Goal: Task Accomplishment & Management: Manage account settings

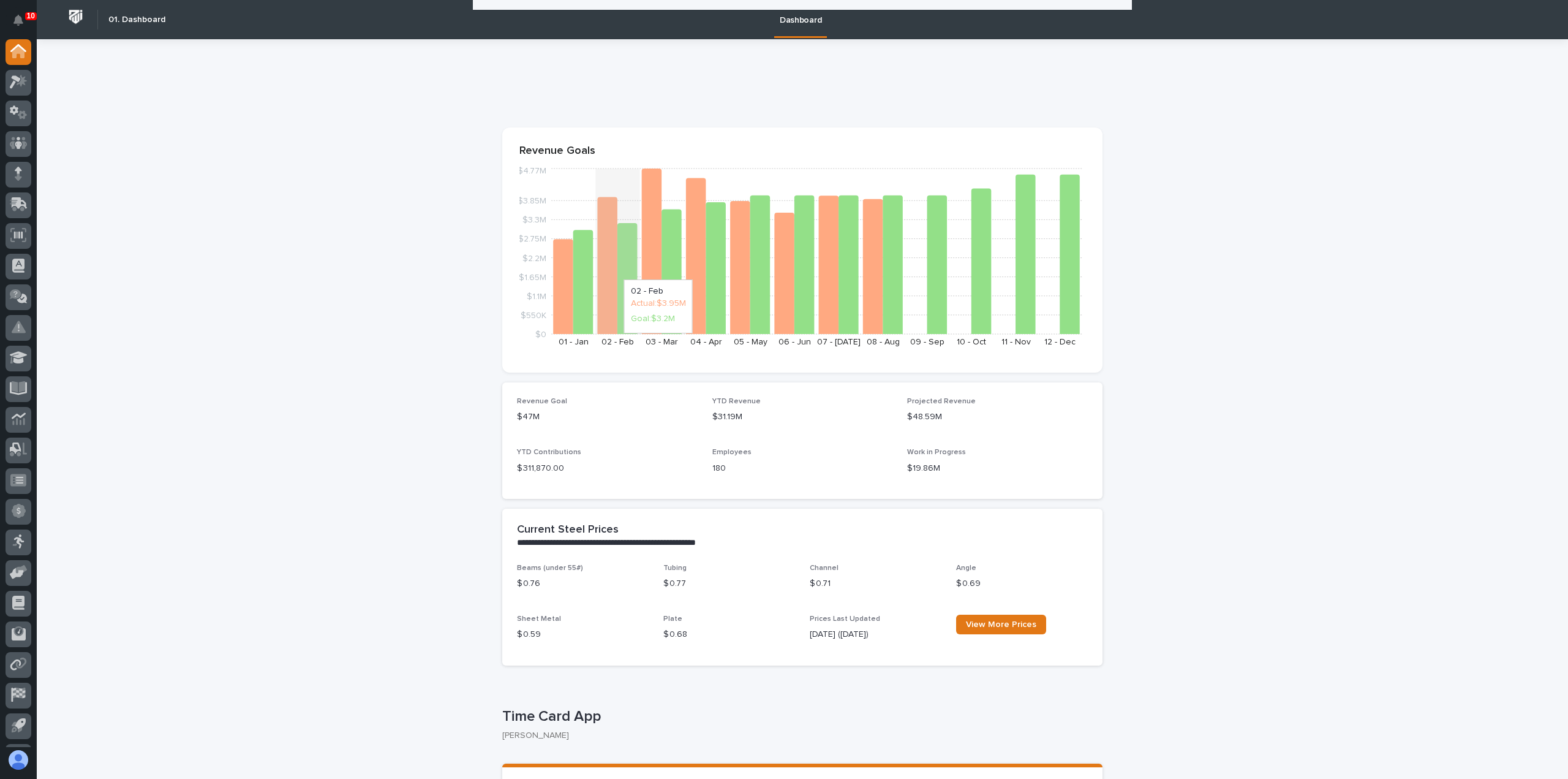
scroll to position [165, 0]
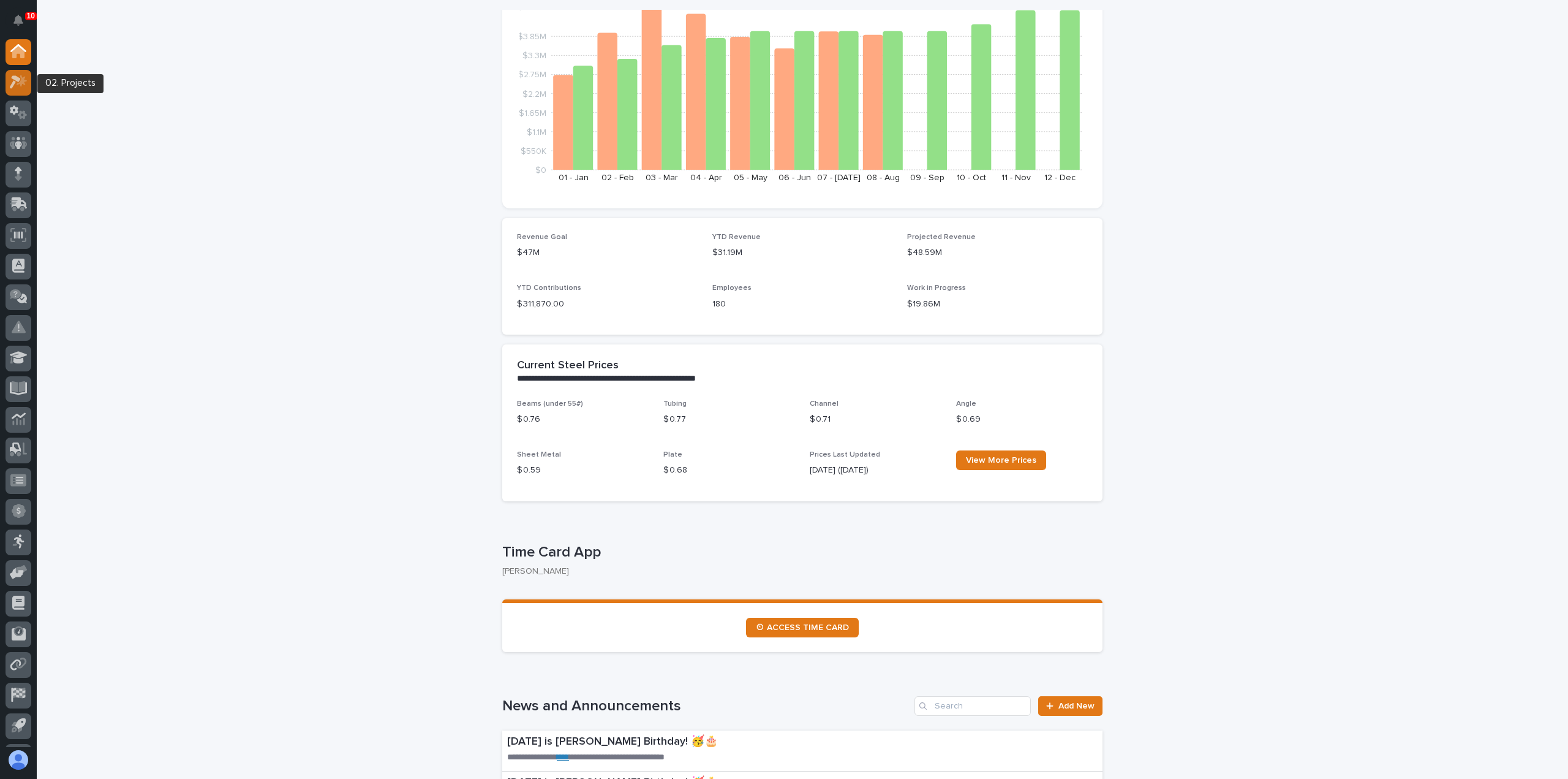
click at [27, 87] on div at bounding box center [18, 83] width 26 height 26
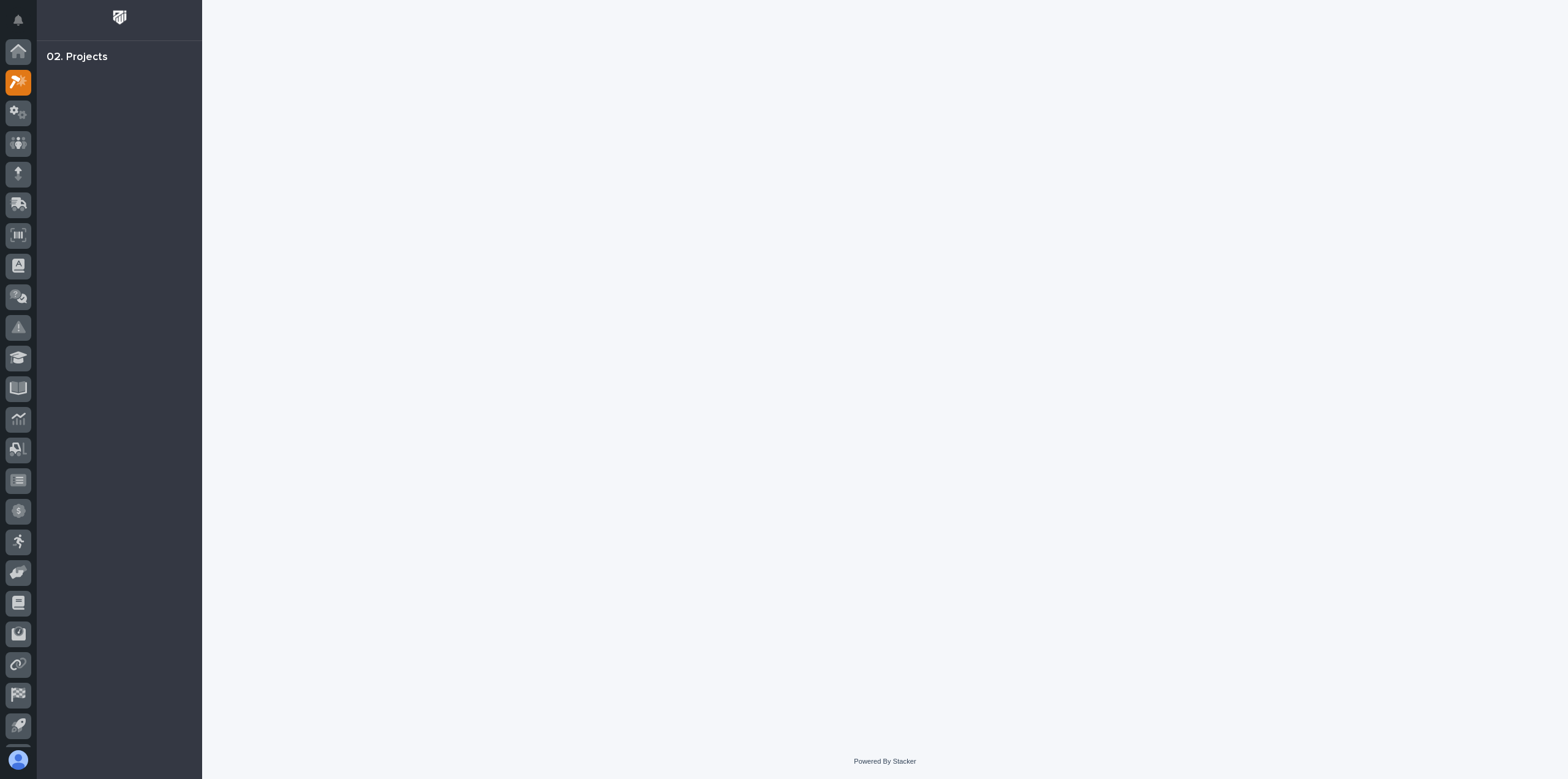
scroll to position [27, 0]
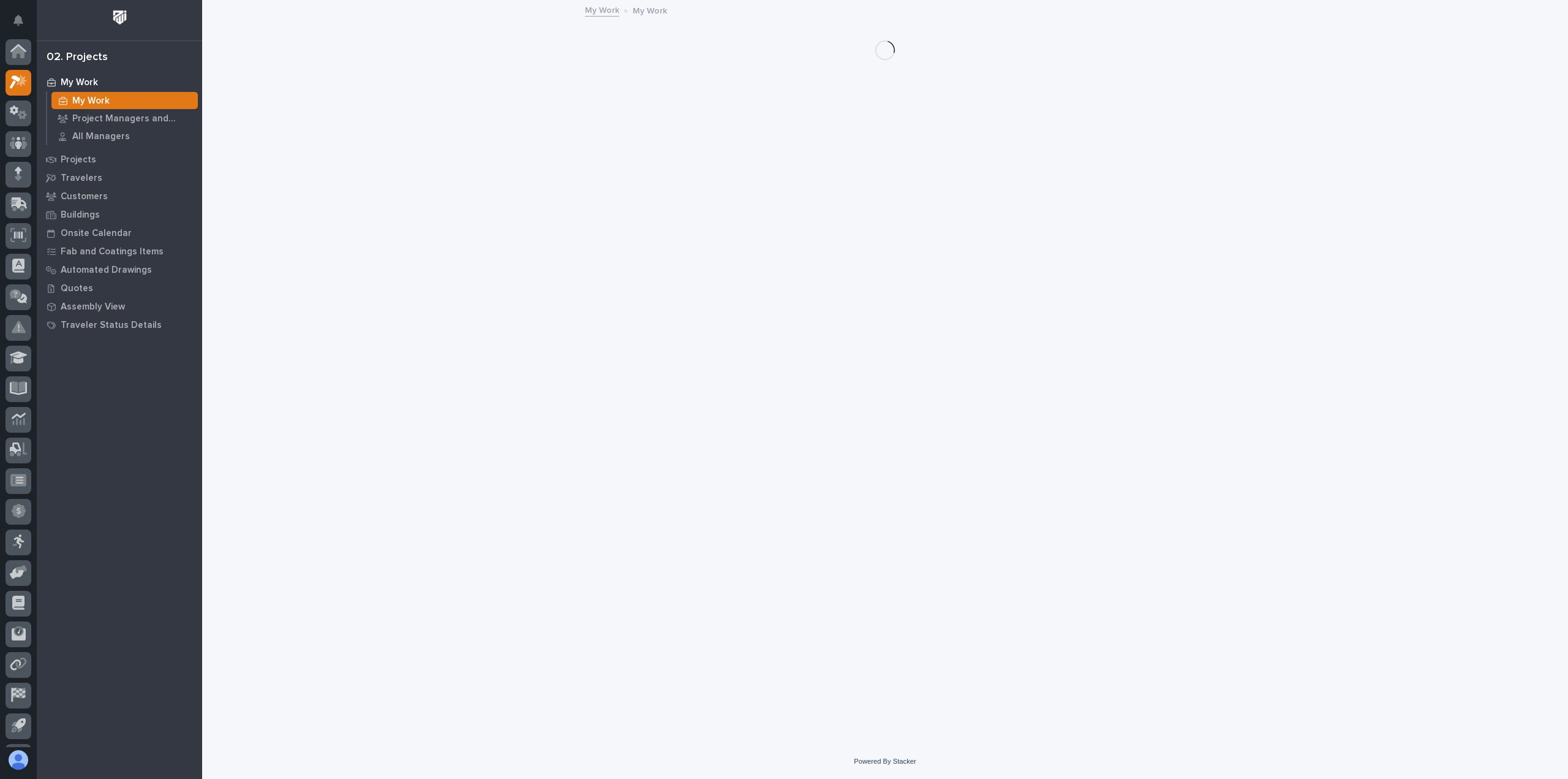
scroll to position [27, 0]
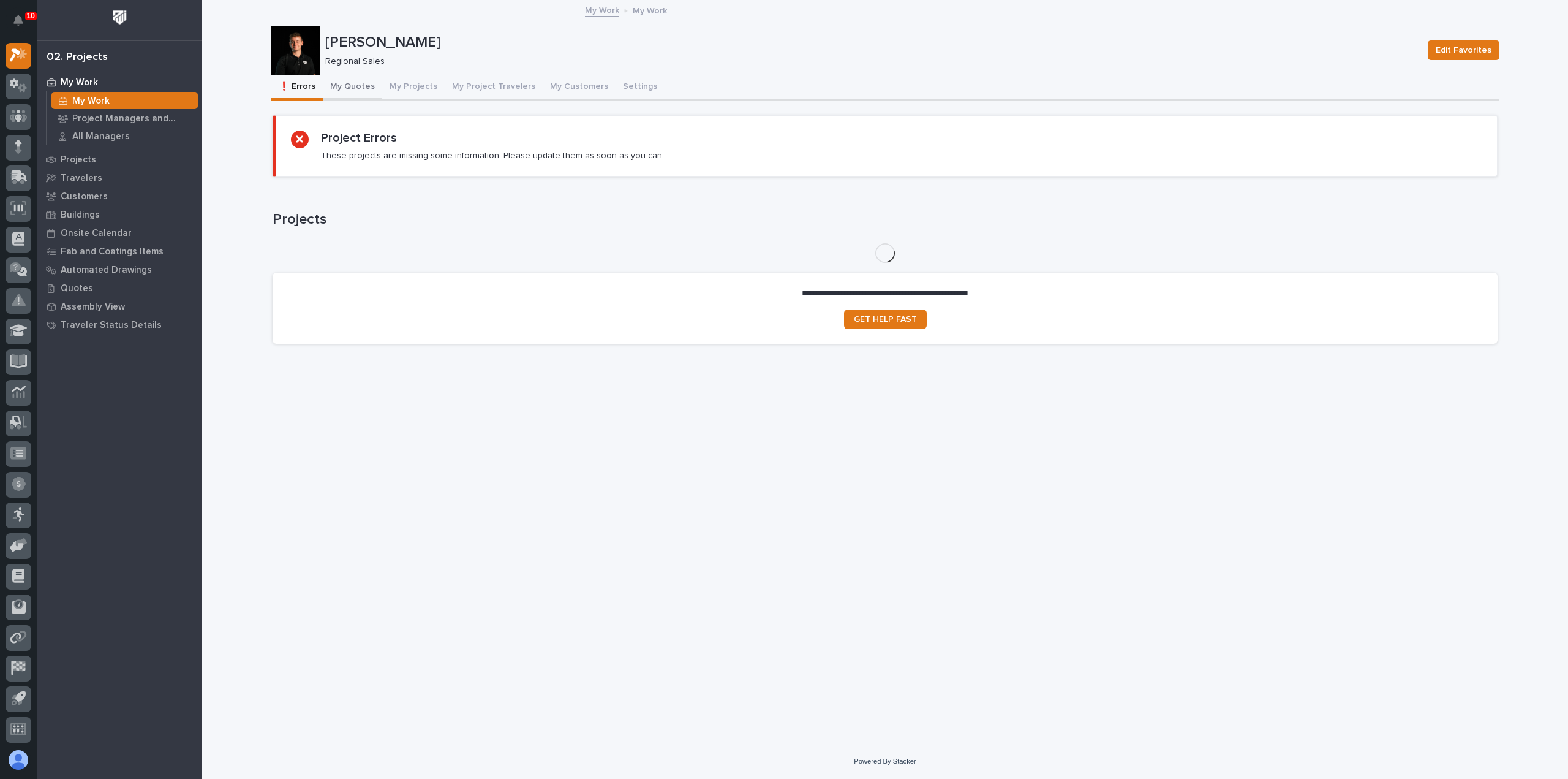
click at [355, 90] on button "My Quotes" at bounding box center [352, 88] width 59 height 26
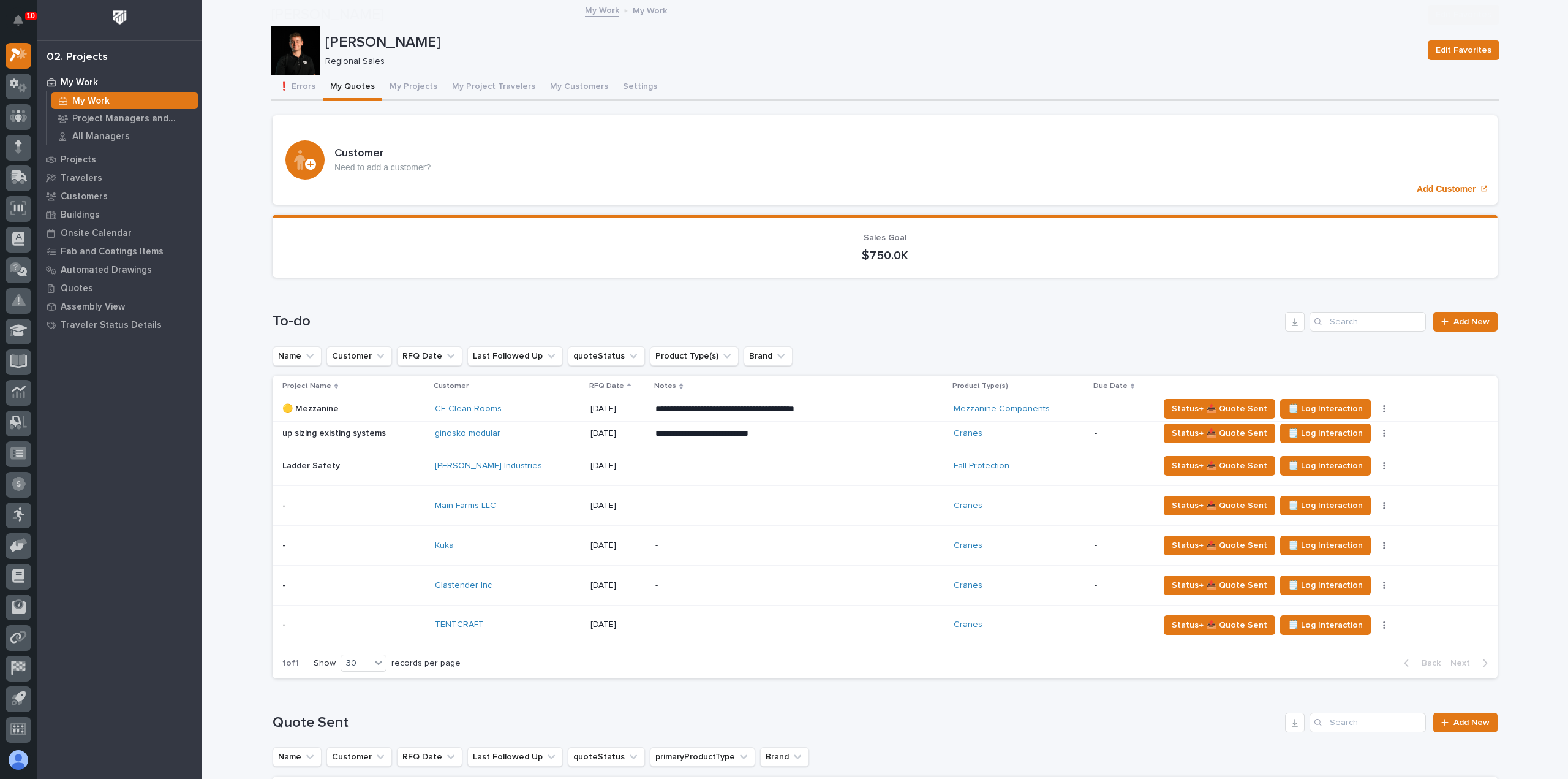
scroll to position [307, 0]
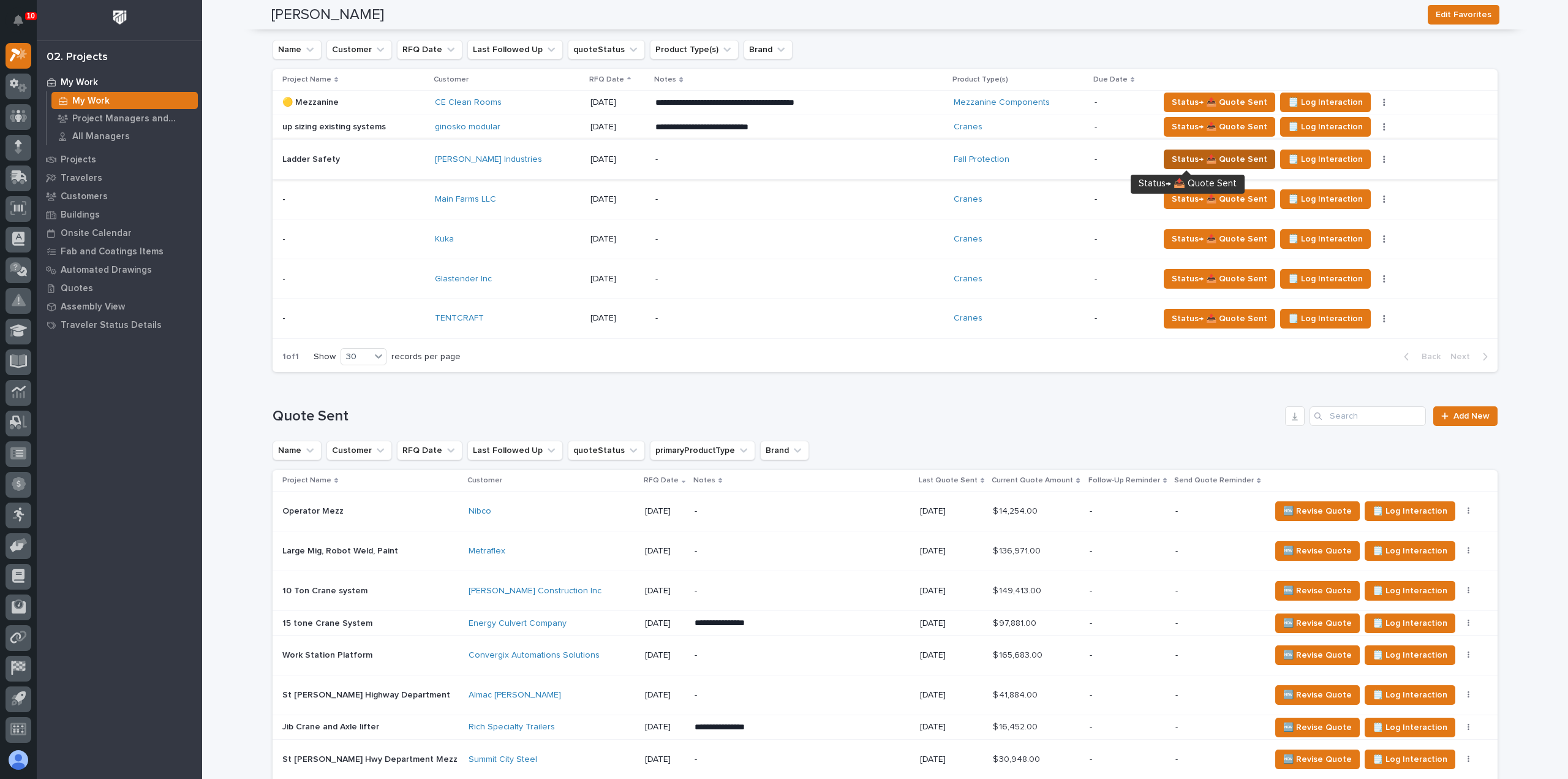
click at [1198, 157] on span "Status→ 📤 Quote Sent" at bounding box center [1219, 160] width 96 height 15
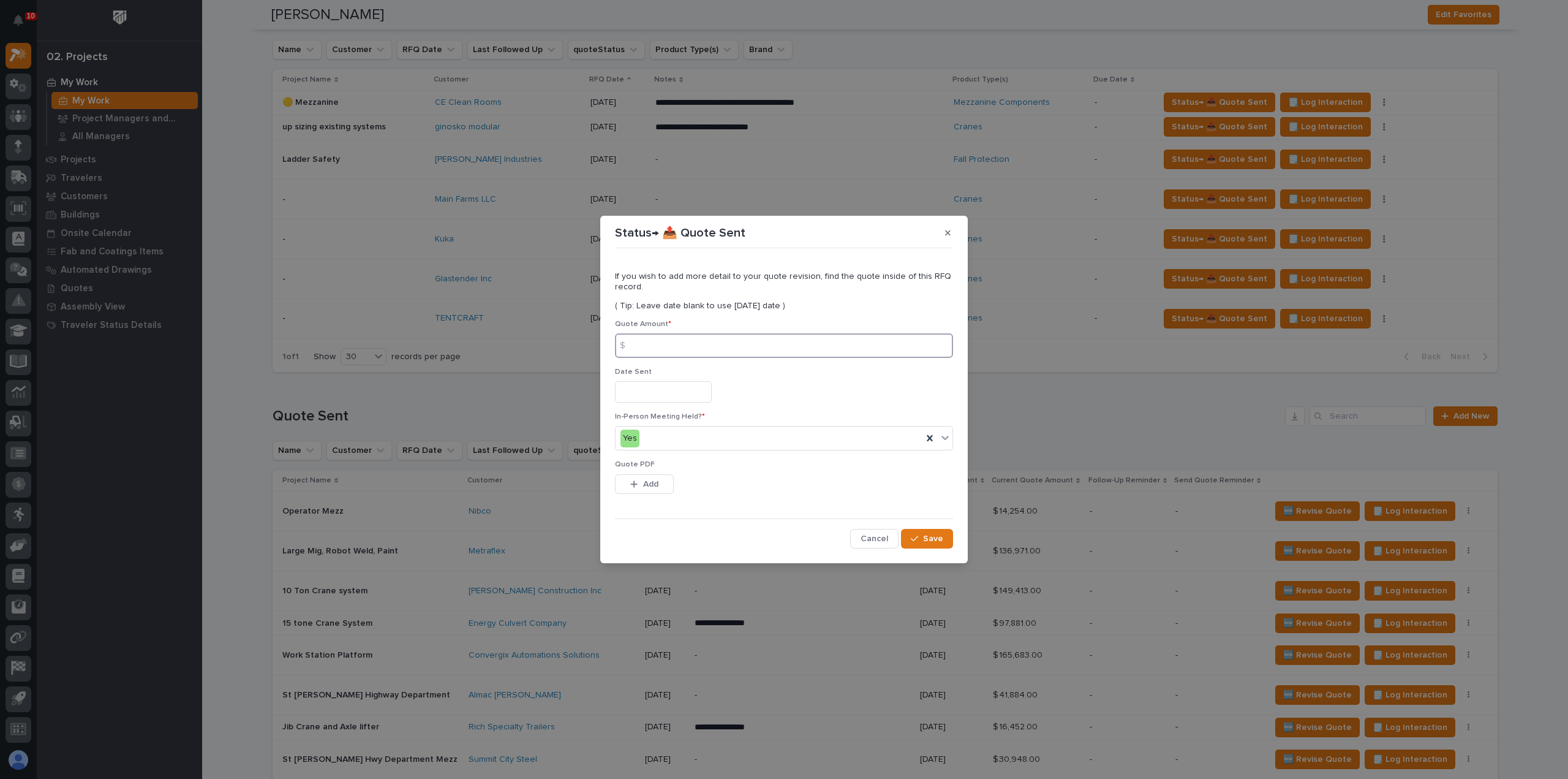
click at [800, 347] on input at bounding box center [783, 345] width 338 height 25
type input "116290"
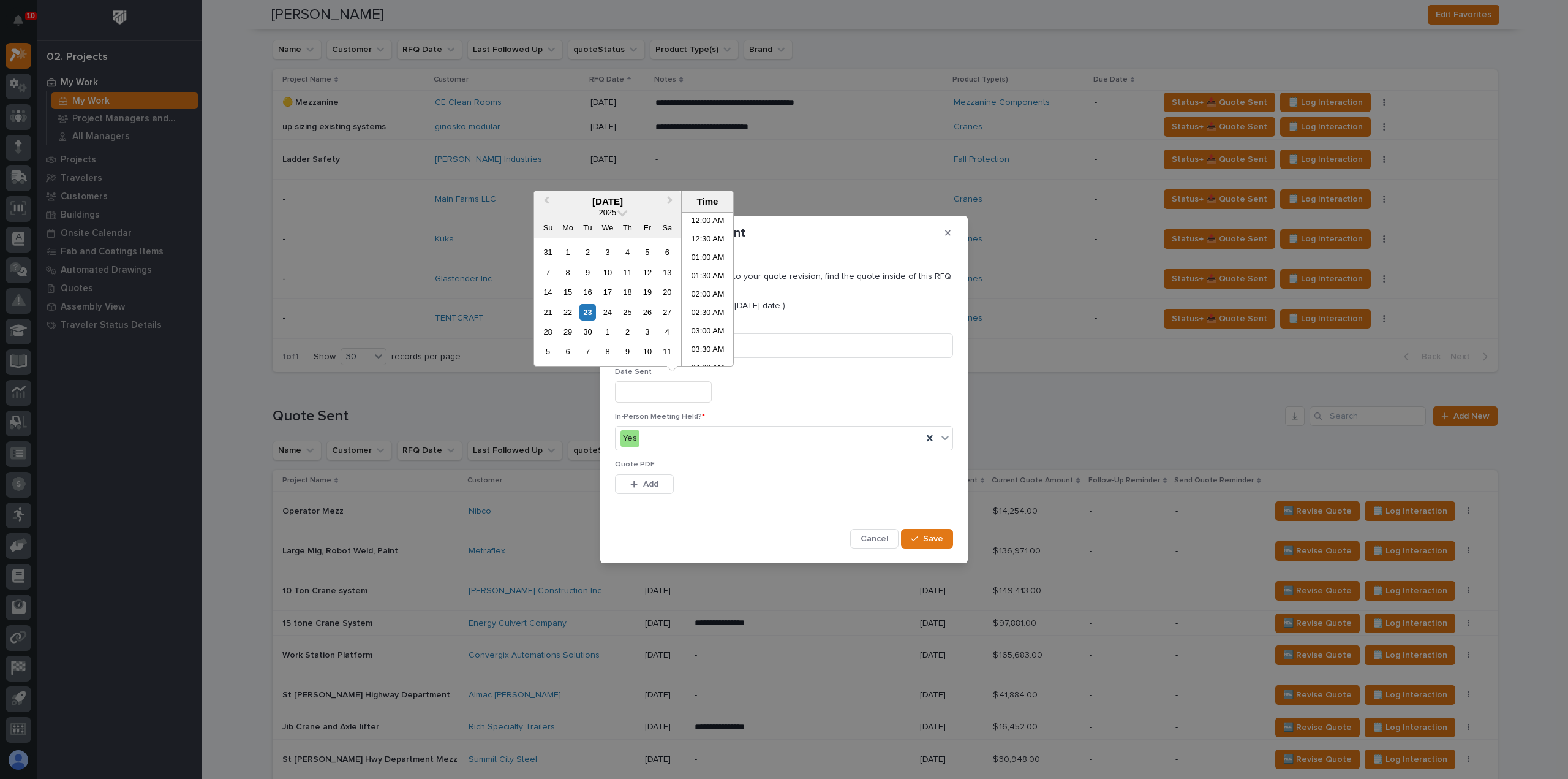
click at [699, 393] on input "text" at bounding box center [663, 391] width 97 height 21
click at [590, 313] on div "23" at bounding box center [587, 312] width 16 height 16
type input "**********"
click at [658, 481] on span "Add" at bounding box center [650, 484] width 15 height 11
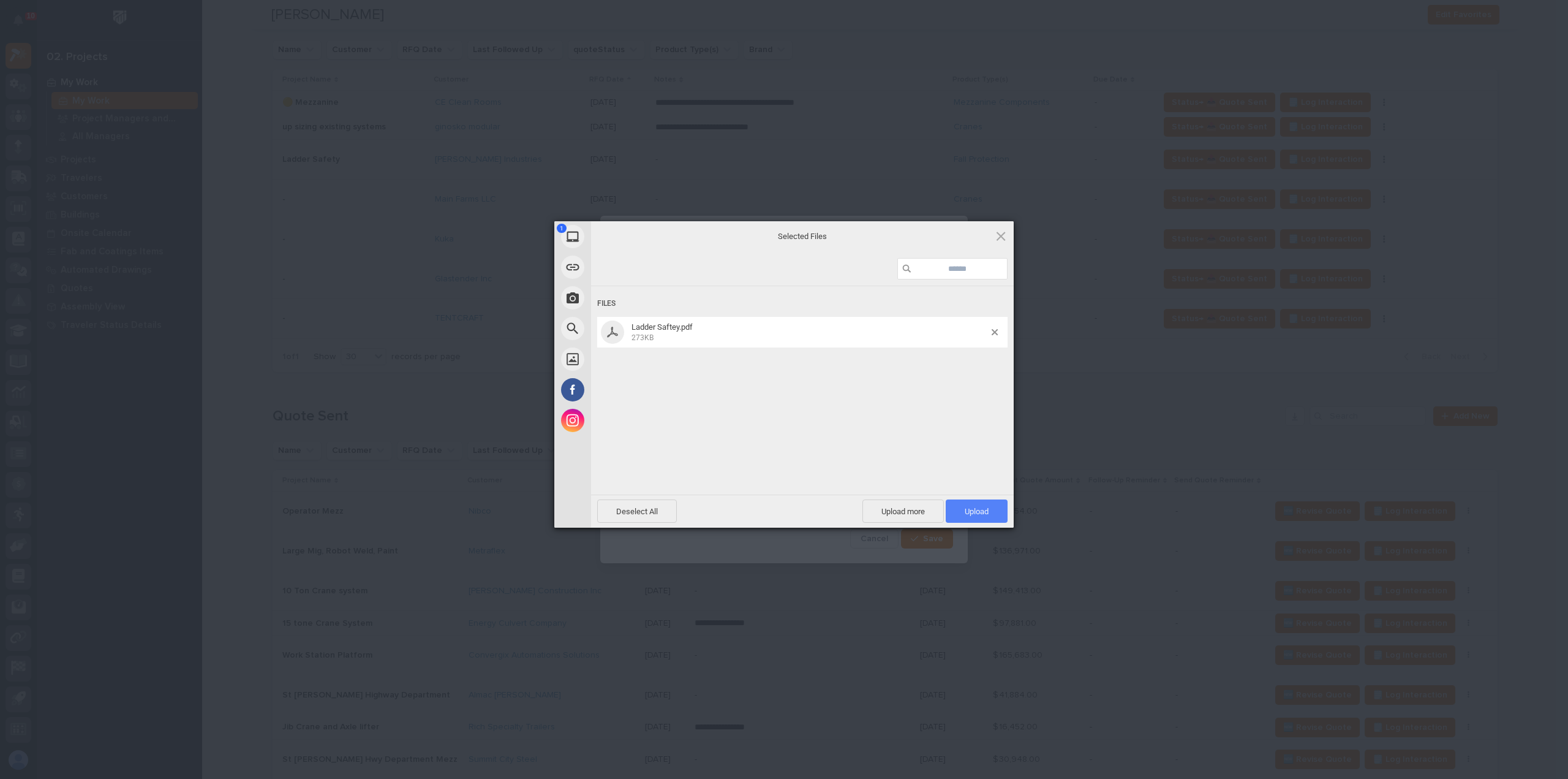
click at [963, 512] on span "Upload 1" at bounding box center [976, 511] width 62 height 23
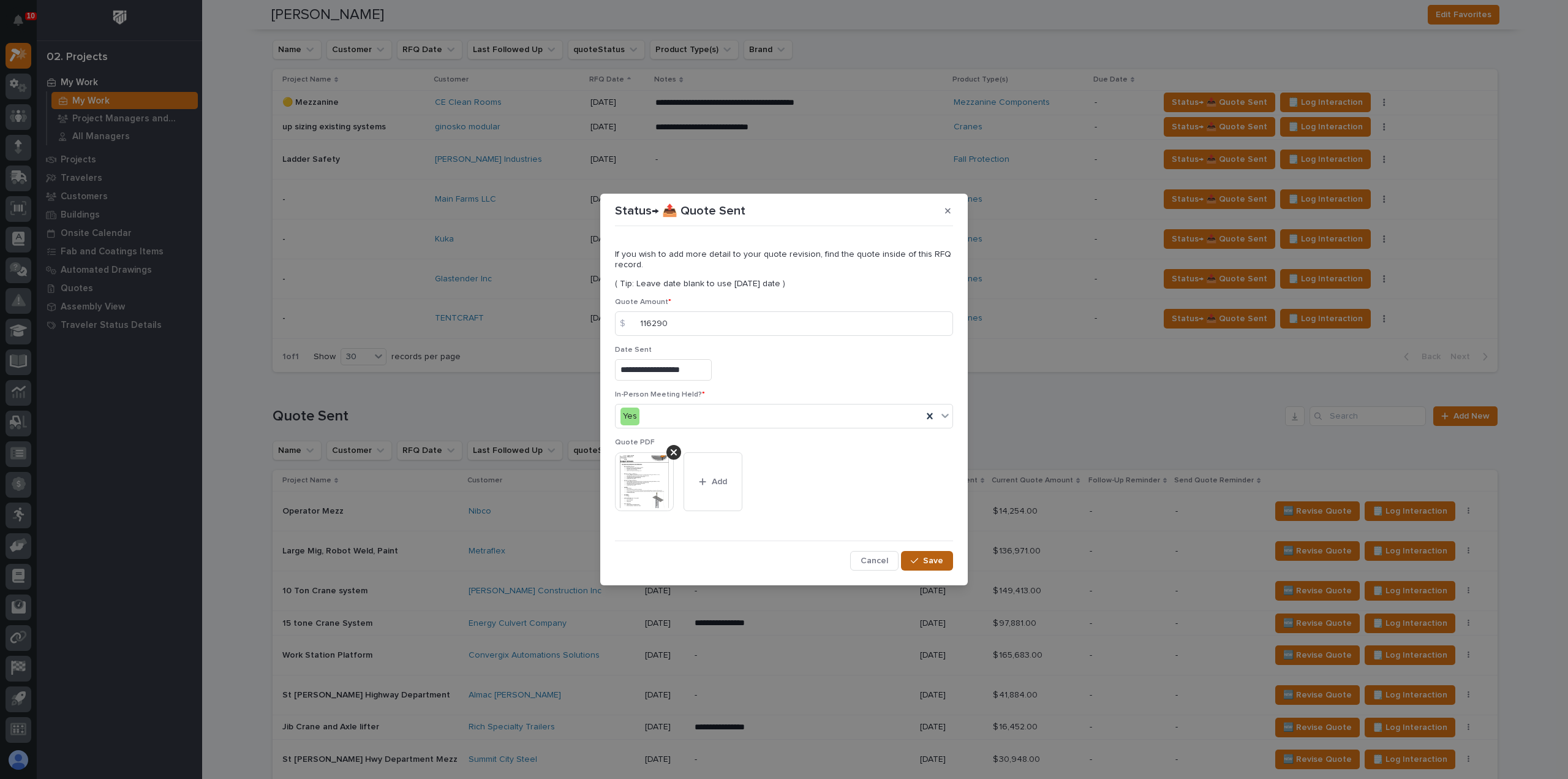
click at [936, 562] on span "Save" at bounding box center [933, 561] width 20 height 11
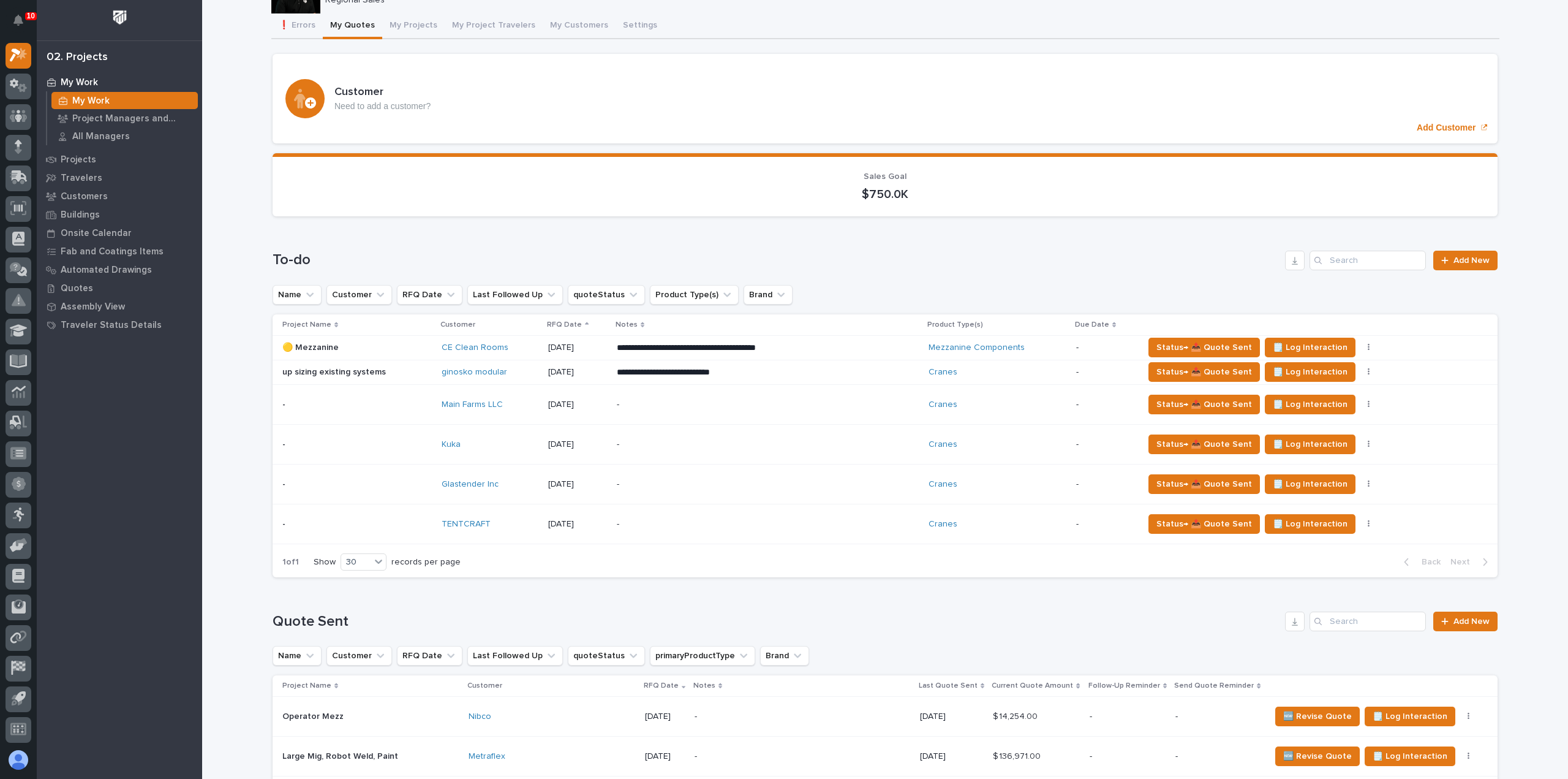
scroll to position [0, 0]
